Goal: Register for event/course

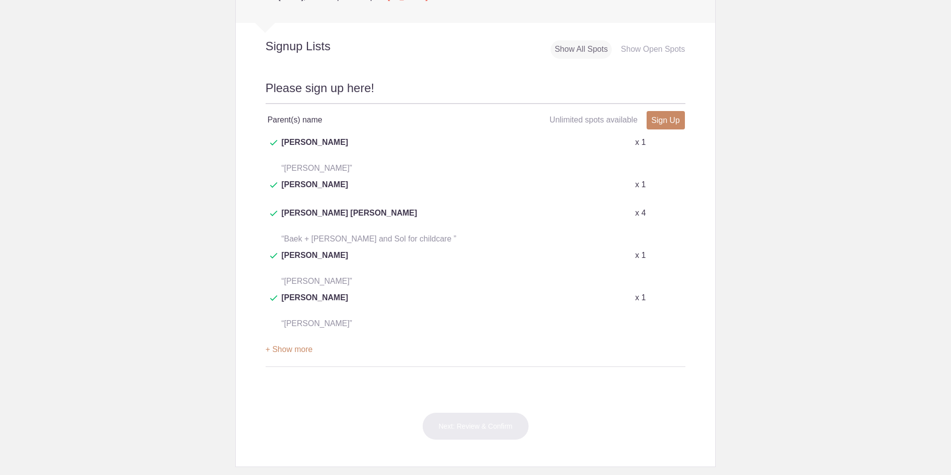
scroll to position [448, 0]
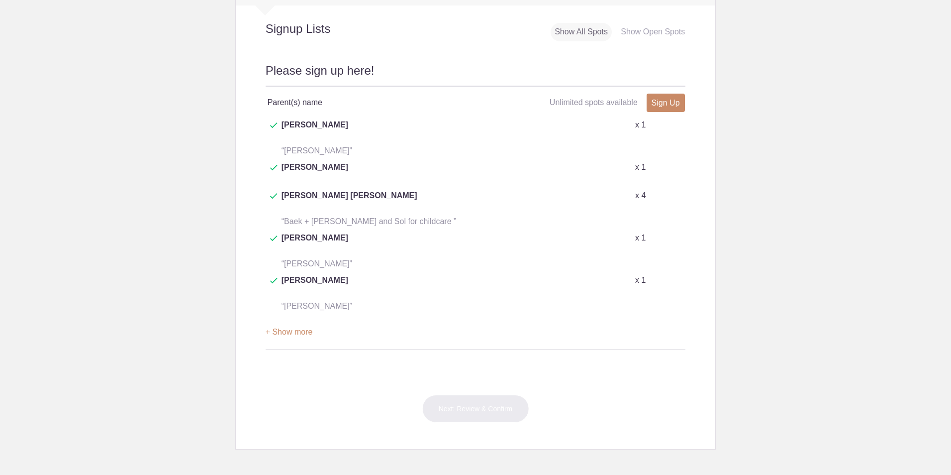
click at [292, 316] on button "+ Show more" at bounding box center [289, 331] width 47 height 31
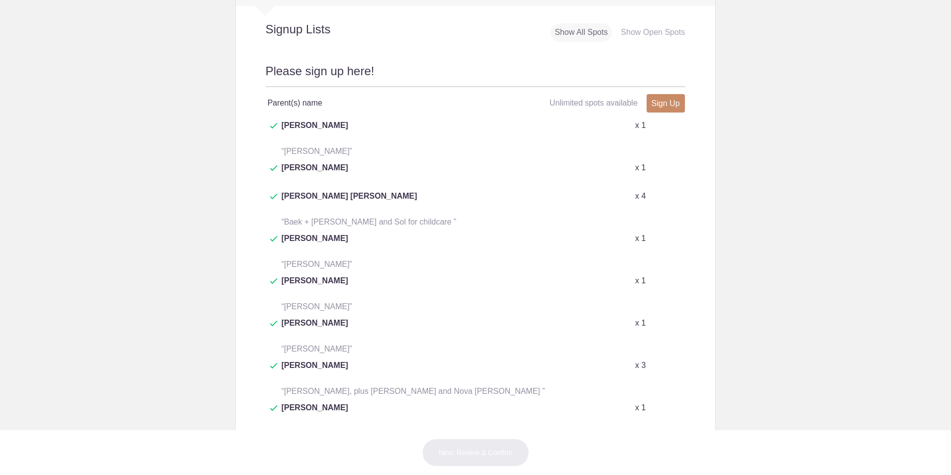
scroll to position [448, 0]
click at [677, 108] on link "Sign Up" at bounding box center [666, 103] width 38 height 18
type input "1"
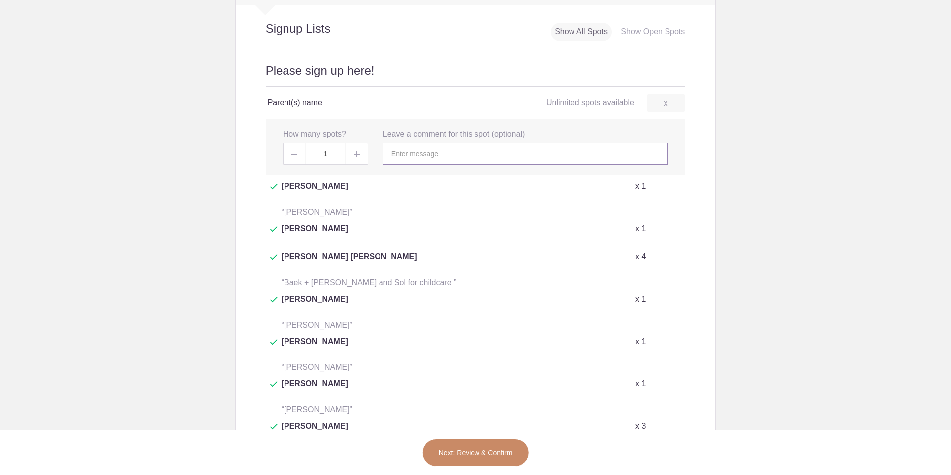
click at [479, 155] on input "text" at bounding box center [525, 154] width 285 height 22
type input "[PERSON_NAME] - [PERSON_NAME]'s mom"
click at [492, 454] on button "Next: Review & Confirm" at bounding box center [475, 452] width 107 height 28
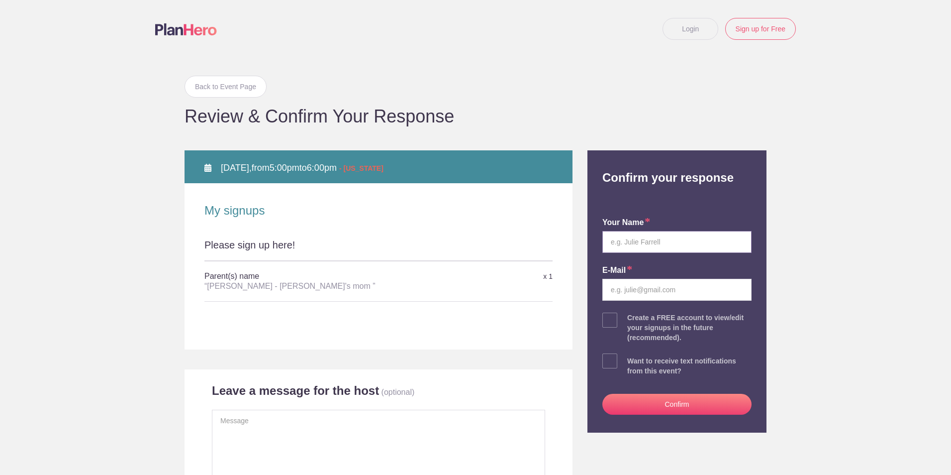
click at [635, 249] on input "text" at bounding box center [676, 242] width 149 height 22
type input "[PERSON_NAME]"
type input "[EMAIL_ADDRESS][DOMAIN_NAME]"
click at [637, 245] on input "[PERSON_NAME]" at bounding box center [676, 242] width 149 height 22
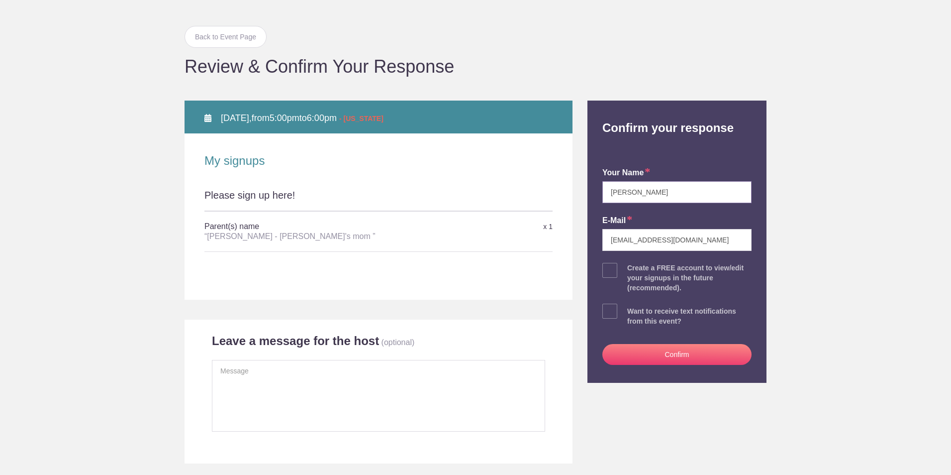
type input "[PERSON_NAME]"
click at [702, 353] on button "Confirm" at bounding box center [676, 354] width 149 height 21
